Goal: Information Seeking & Learning: Learn about a topic

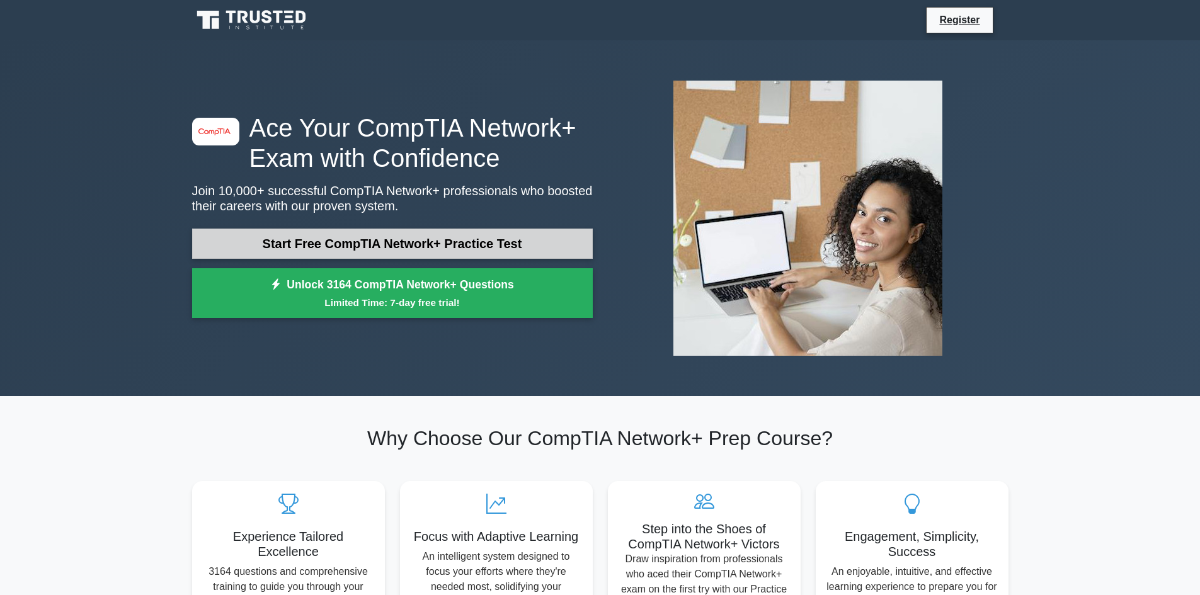
click at [452, 241] on link "Start Free CompTIA Network+ Practice Test" at bounding box center [392, 244] width 401 height 30
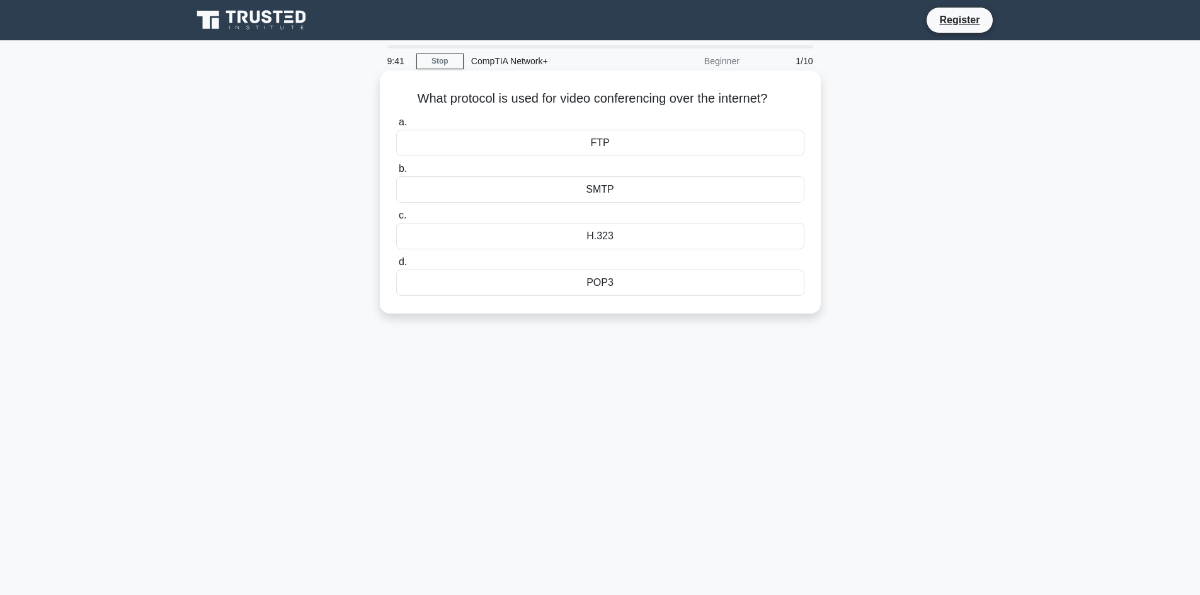
click at [629, 239] on div "H.323" at bounding box center [600, 236] width 408 height 26
click at [396, 220] on input "c. H.323" at bounding box center [396, 216] width 0 height 8
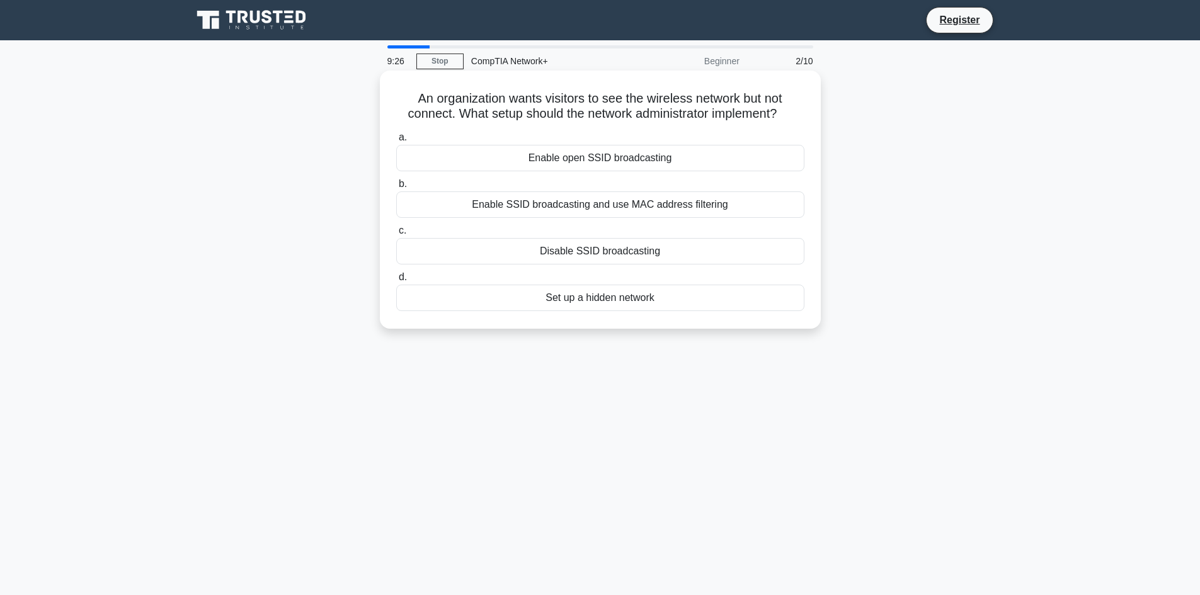
click at [722, 205] on div "Enable SSID broadcasting and use MAC address filtering" at bounding box center [600, 205] width 408 height 26
click at [396, 188] on input "b. Enable SSID broadcasting and use MAC address filtering" at bounding box center [396, 184] width 0 height 8
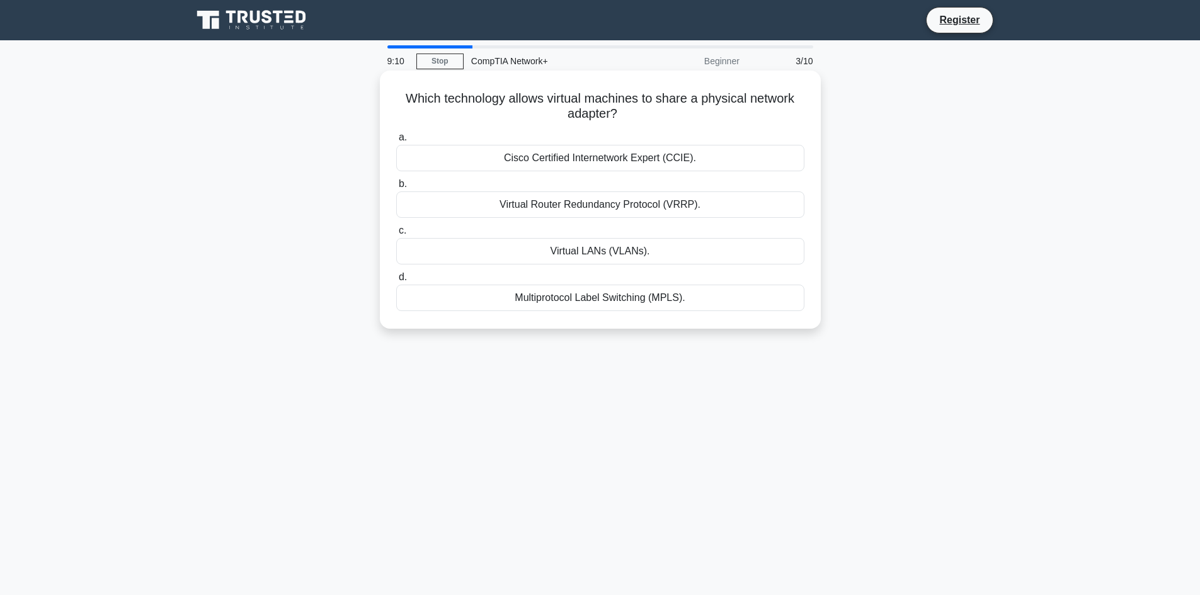
click at [643, 251] on div "Virtual LANs (VLANs)." at bounding box center [600, 251] width 408 height 26
click at [396, 235] on input "c. Virtual LANs (VLANs)." at bounding box center [396, 231] width 0 height 8
click at [631, 301] on div "127.0.0.1" at bounding box center [600, 298] width 408 height 26
click at [396, 282] on input "d. 127.0.0.1" at bounding box center [396, 277] width 0 height 8
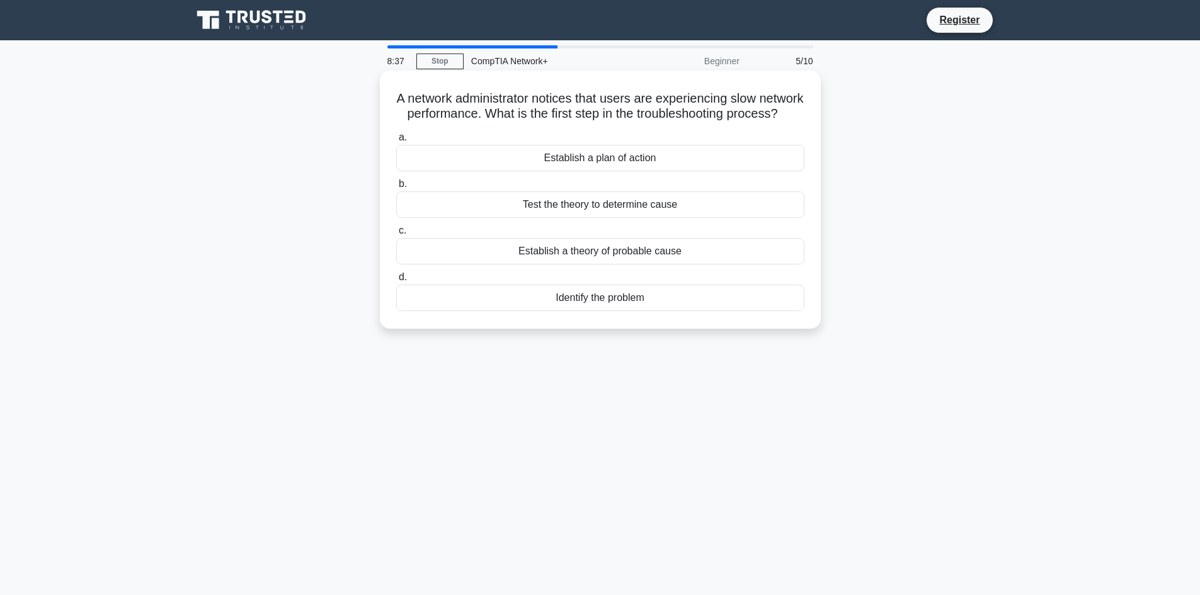
click at [668, 171] on div "Establish a plan of action" at bounding box center [600, 158] width 408 height 26
click at [396, 142] on input "a. Establish a plan of action" at bounding box center [396, 138] width 0 height 8
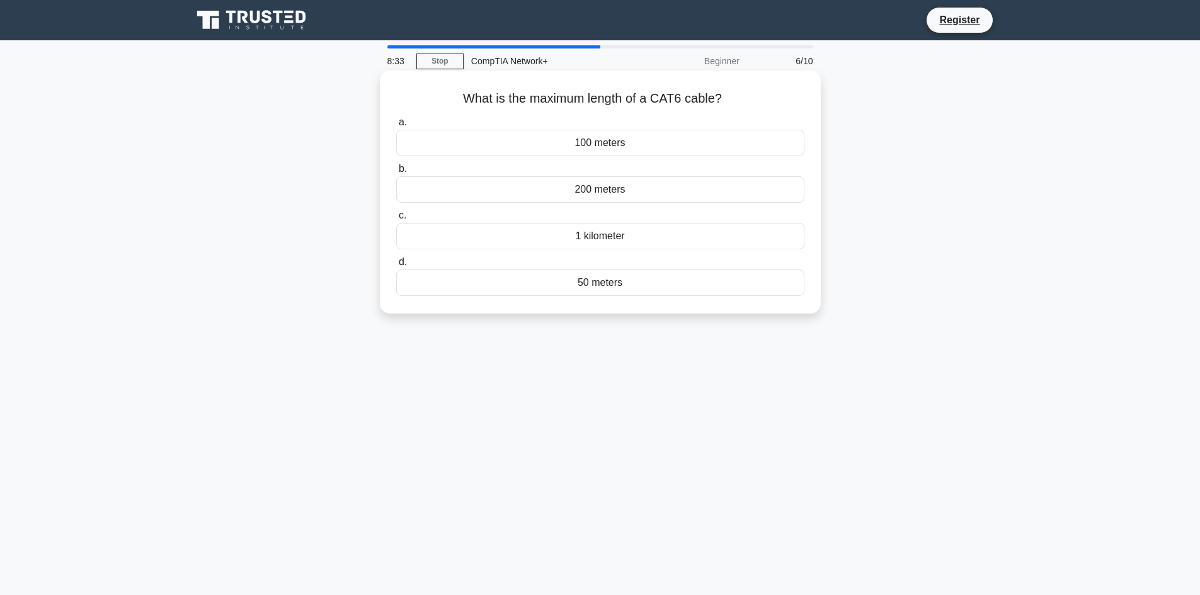
click at [633, 145] on div "100 meters" at bounding box center [600, 143] width 408 height 26
click at [396, 127] on input "a. 100 meters" at bounding box center [396, 122] width 0 height 8
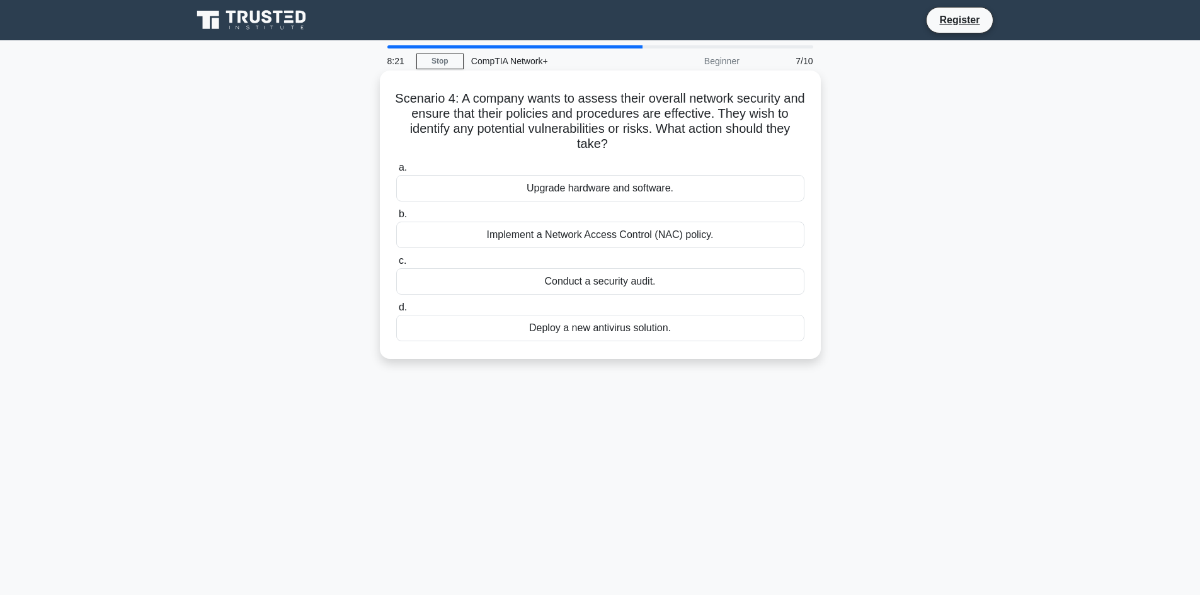
click at [674, 238] on div "Implement a Network Access Control (NAC) policy." at bounding box center [600, 235] width 408 height 26
click at [396, 219] on input "b. Implement a Network Access Control (NAC) policy." at bounding box center [396, 214] width 0 height 8
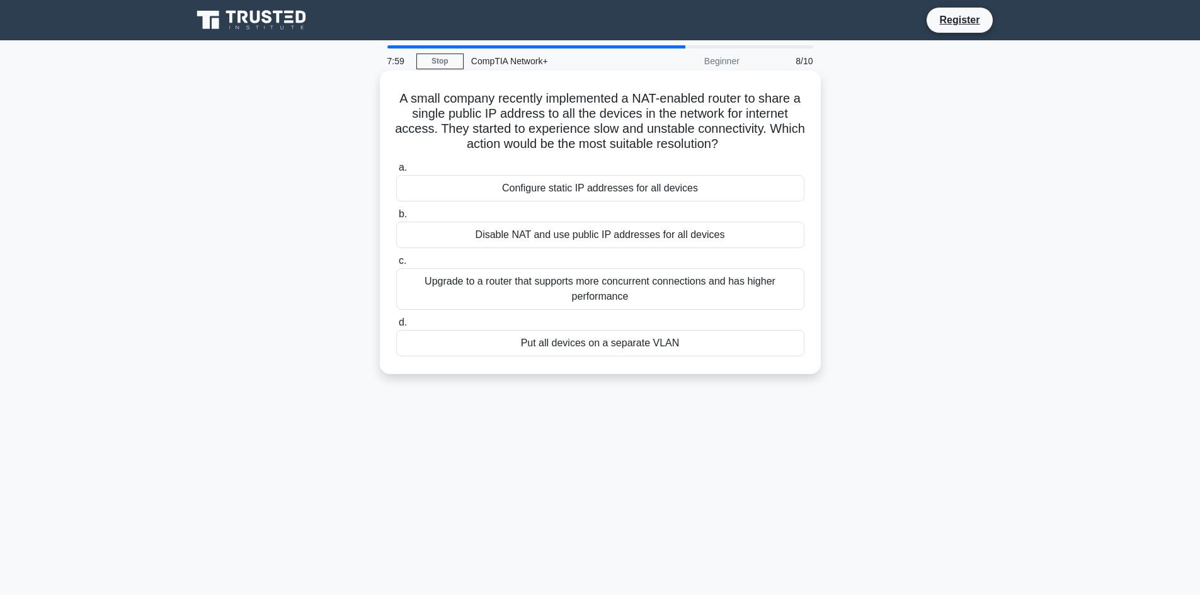
click at [688, 186] on div "Configure static IP addresses for all devices" at bounding box center [600, 188] width 408 height 26
click at [396, 172] on input "a. Configure static IP addresses for all devices" at bounding box center [396, 168] width 0 height 8
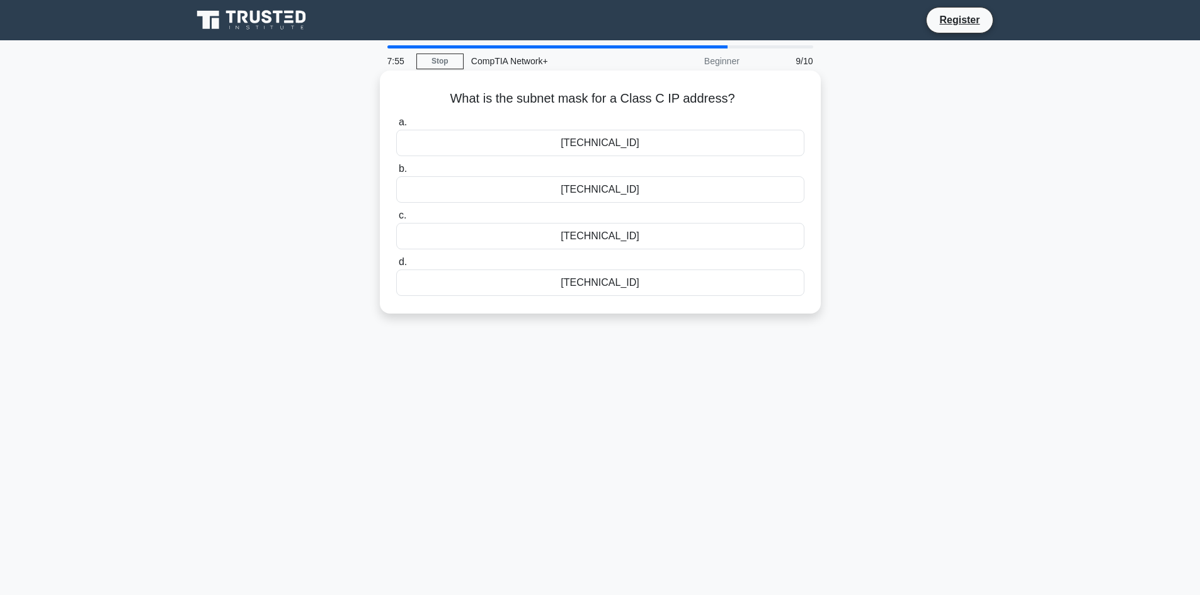
click at [648, 282] on div "255.255.255.0" at bounding box center [600, 283] width 408 height 26
click at [396, 267] on input "d. 255.255.255.0" at bounding box center [396, 262] width 0 height 8
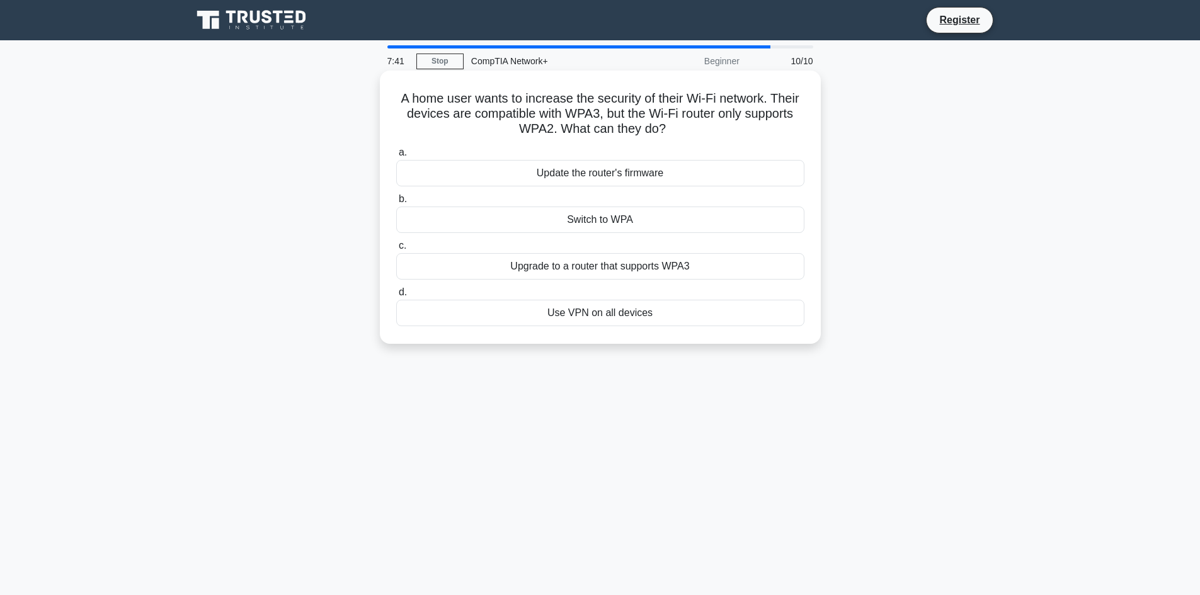
click at [656, 270] on div "Upgrade to a router that supports WPA3" at bounding box center [600, 266] width 408 height 26
click at [396, 250] on input "c. Upgrade to a router that supports WPA3" at bounding box center [396, 246] width 0 height 8
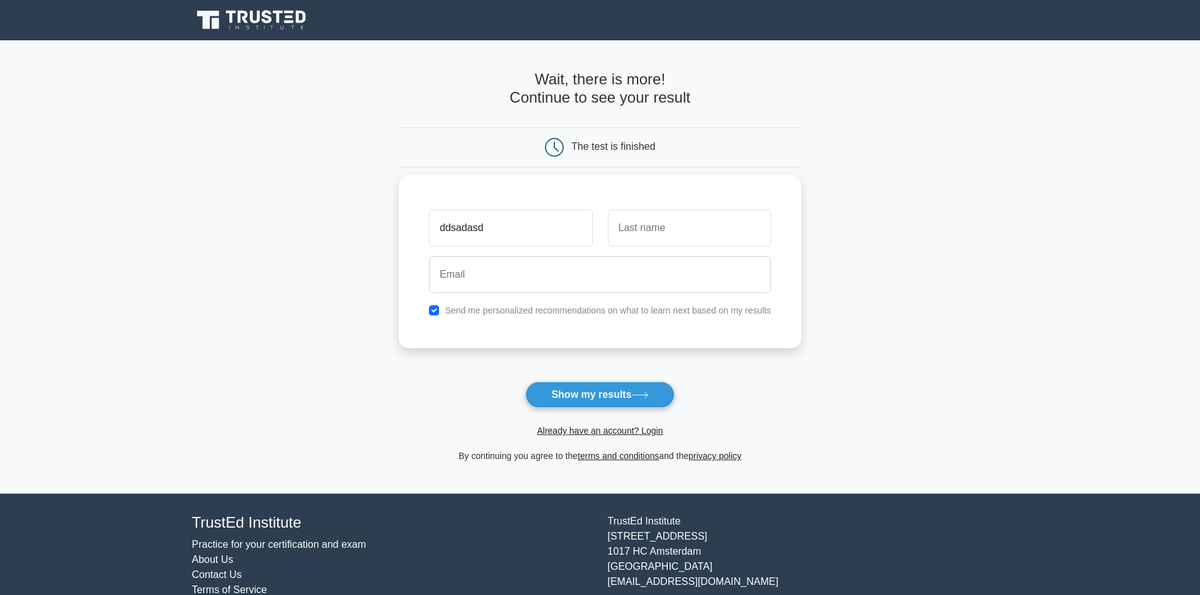
type input "ddsadasd"
click at [628, 222] on input "text" at bounding box center [689, 228] width 163 height 37
type input "asdsad"
click at [576, 261] on input "email" at bounding box center [600, 274] width 342 height 37
paste input "kajac81305@artvara.com"
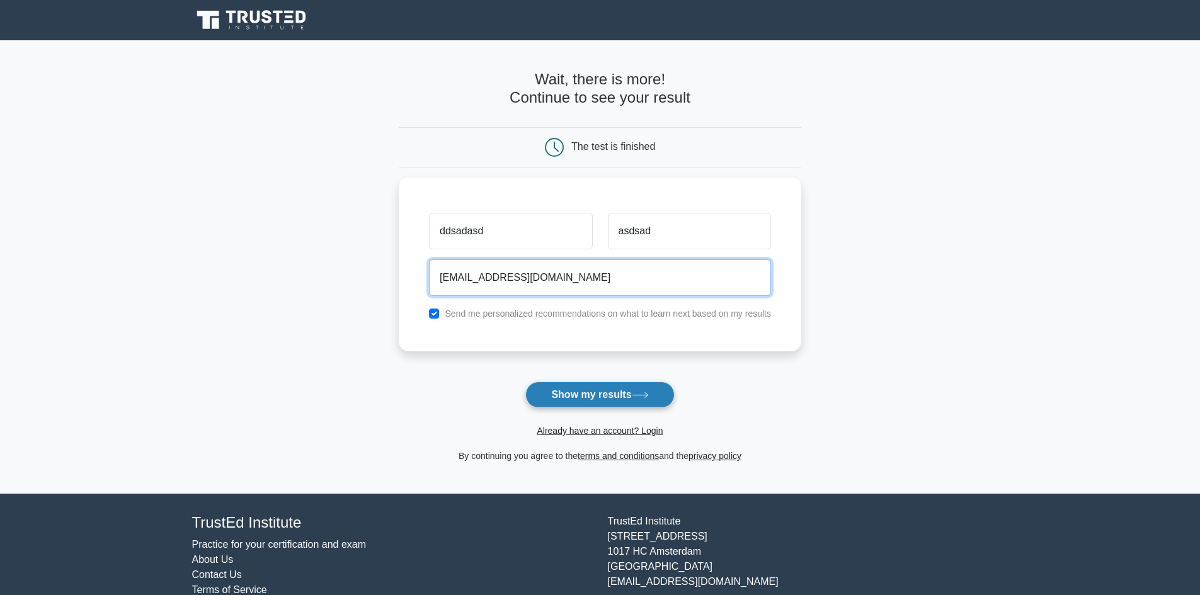
type input "kajac81305@artvara.com"
click at [612, 388] on button "Show my results" at bounding box center [600, 395] width 149 height 26
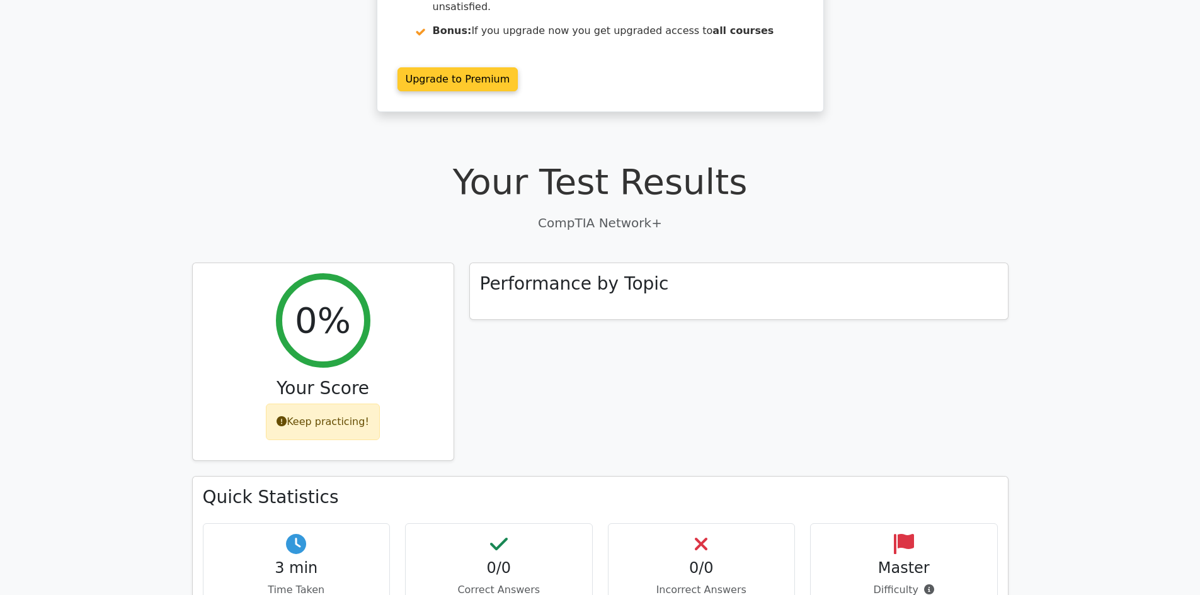
scroll to position [252, 0]
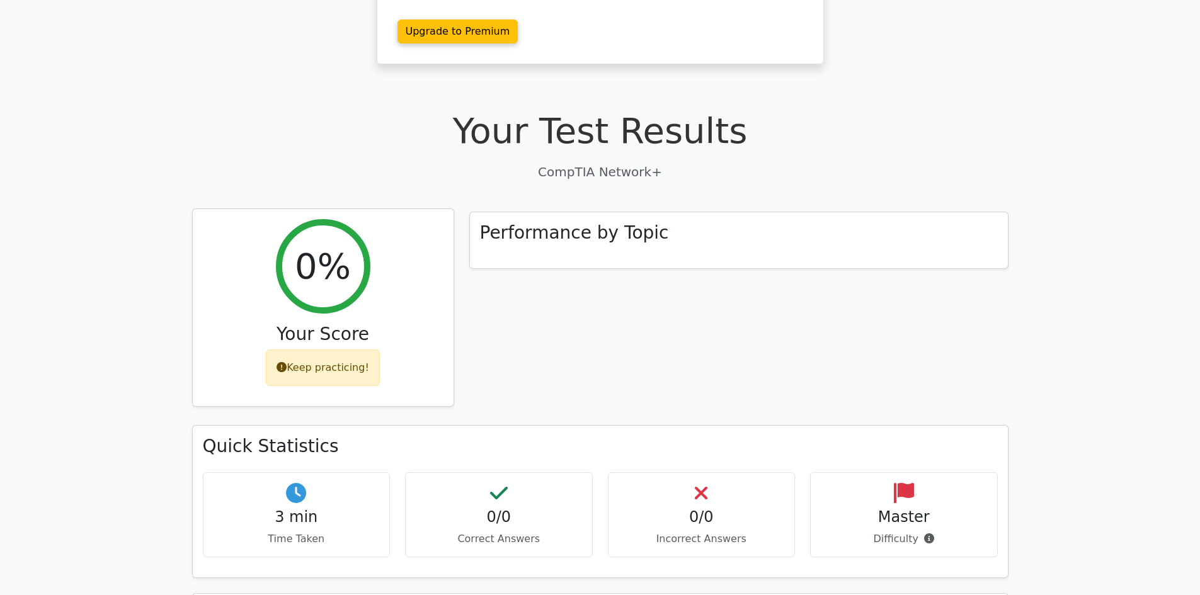
click at [315, 350] on div "Keep practicing!" at bounding box center [323, 368] width 114 height 37
click at [325, 324] on h3 "Your Score" at bounding box center [323, 334] width 241 height 21
click at [336, 245] on h2 "0%" at bounding box center [323, 266] width 56 height 42
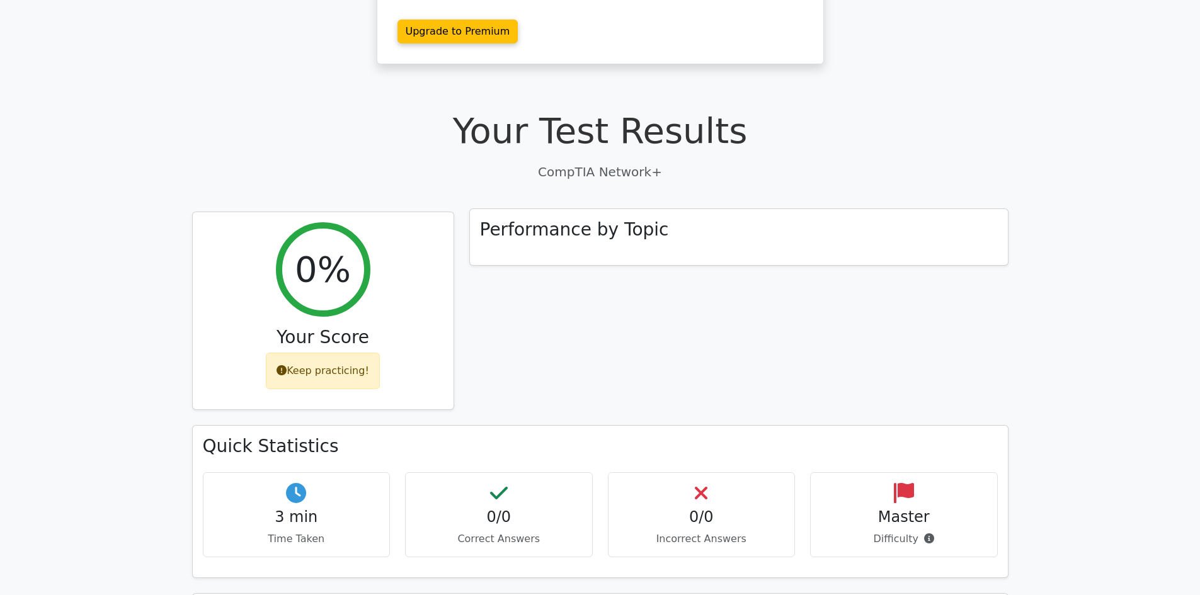
click at [561, 219] on h3 "Performance by Topic" at bounding box center [574, 229] width 189 height 21
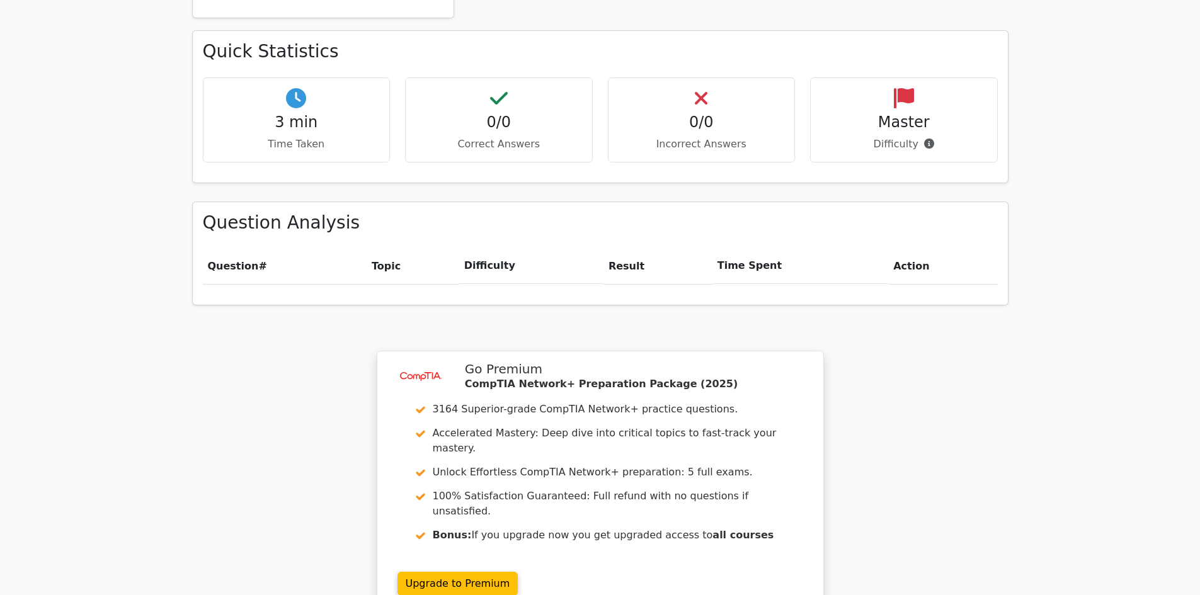
scroll to position [539, 0]
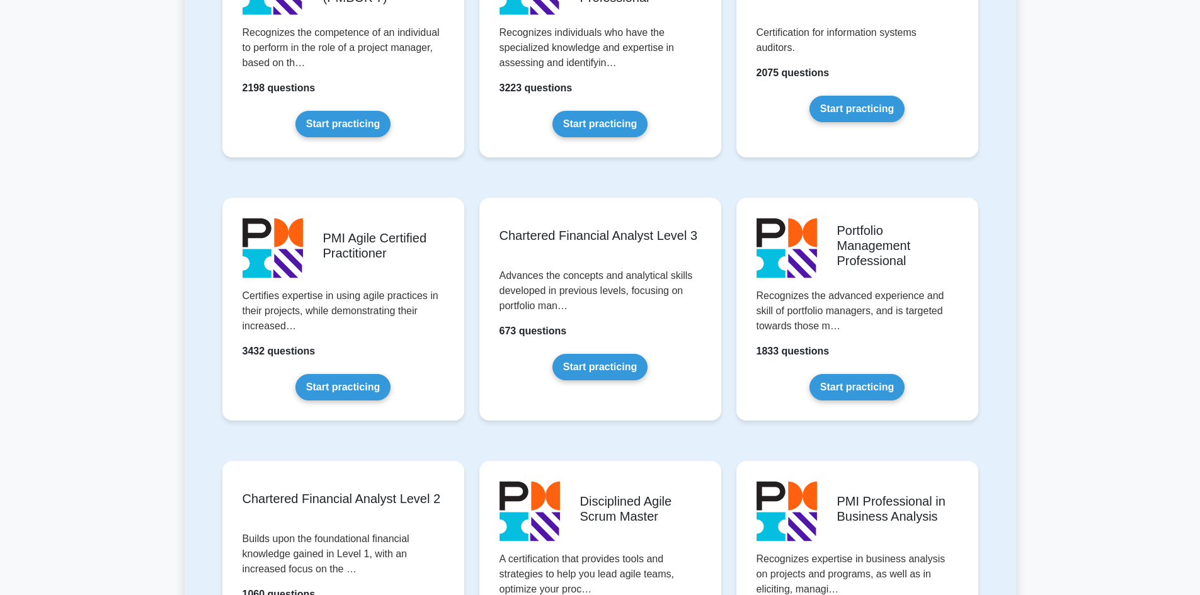
scroll to position [1197, 0]
